Goal: Task Accomplishment & Management: Manage account settings

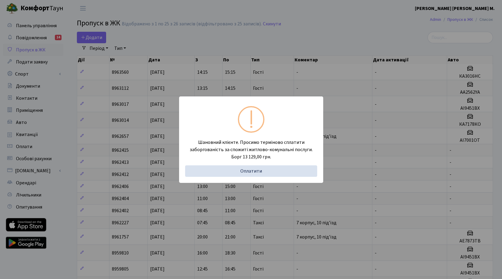
select select "25"
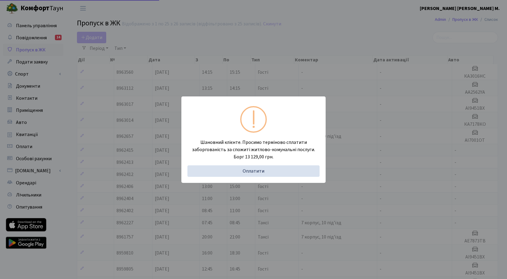
select select "25"
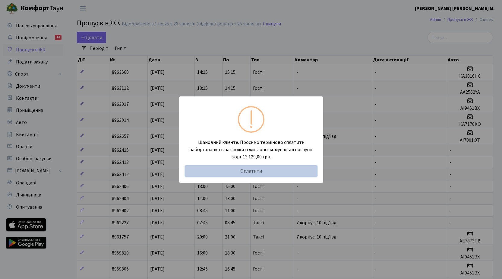
click at [248, 169] on link "Оплатити" at bounding box center [251, 170] width 132 height 11
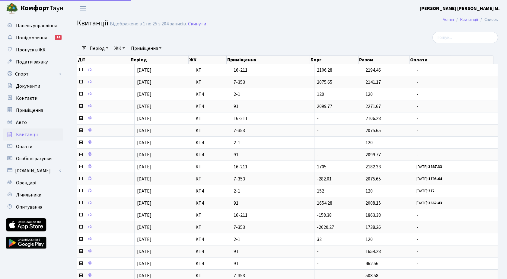
select select "25"
